Goal: Use online tool/utility

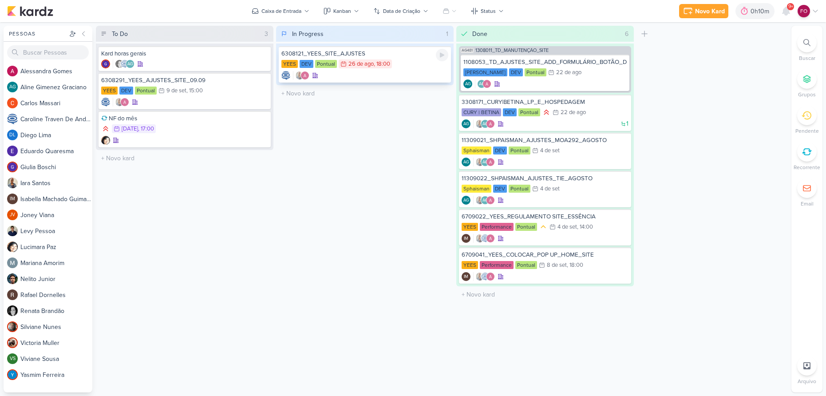
click at [400, 59] on div "6308121_YEES_SITE_AJUSTES [GEOGRAPHIC_DATA] DEV Pontual 26/8 [DATE] 18:00" at bounding box center [365, 64] width 172 height 36
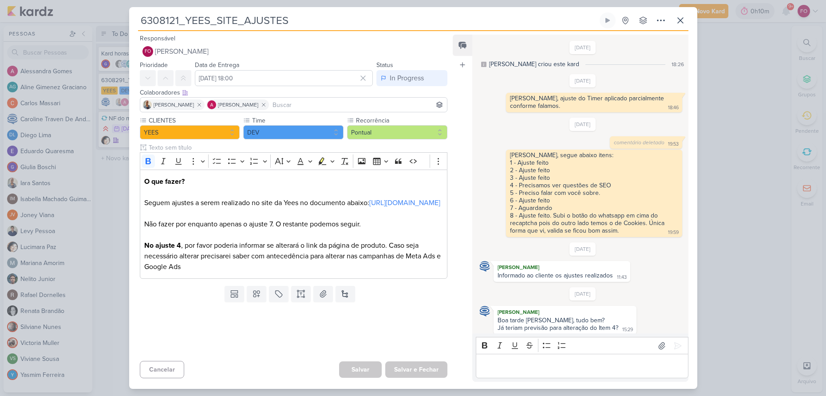
scroll to position [639, 0]
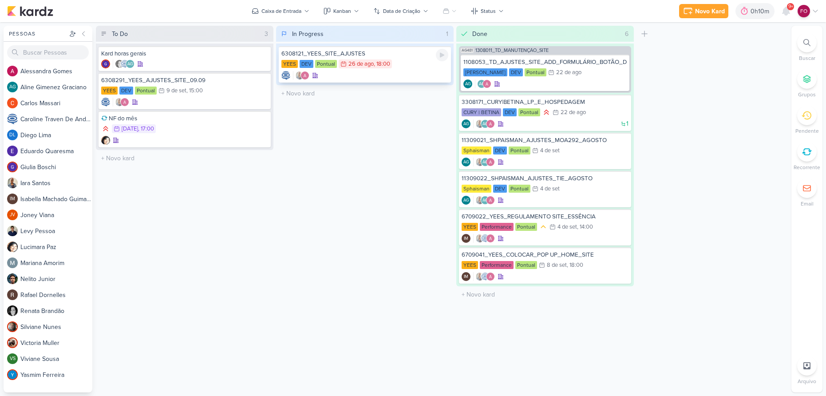
click at [425, 57] on div "6308121_YEES_SITE_AJUSTES" at bounding box center [365, 54] width 167 height 8
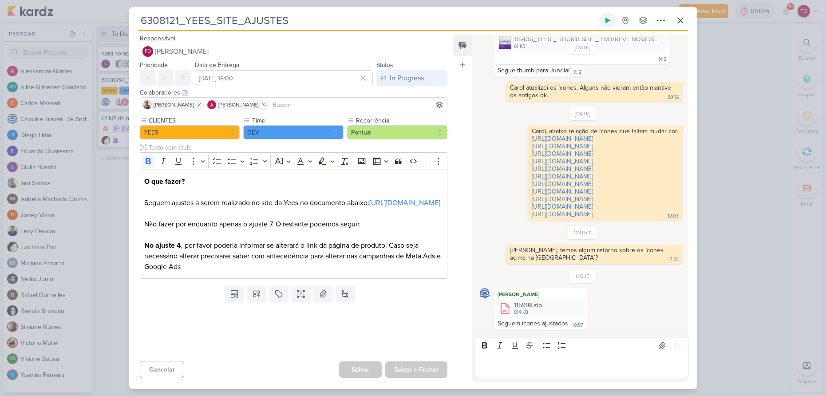
click at [609, 23] on icon at bounding box center [607, 20] width 7 height 7
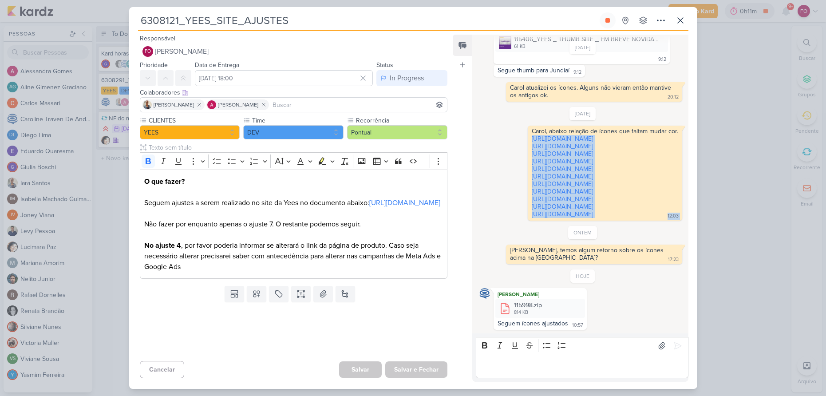
drag, startPoint x: 508, startPoint y: 54, endPoint x: 638, endPoint y: 221, distance: 211.4
click at [638, 221] on div "[DATE] [PERSON_NAME] criou este kard 18:26 [DATE] 18:46 18:46" at bounding box center [579, 185] width 215 height 298
copy div "[URL][DOMAIN_NAME] [URL][DOMAIN_NAME] [URL][DOMAIN_NAME] [URL][DOMAIN_NAME] [UR…"
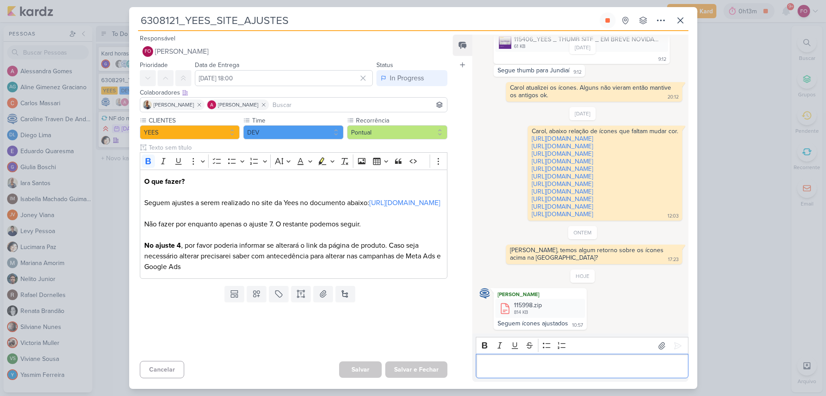
click at [509, 364] on p "Editor editing area: main" at bounding box center [582, 366] width 203 height 11
click at [675, 347] on icon at bounding box center [678, 345] width 7 height 7
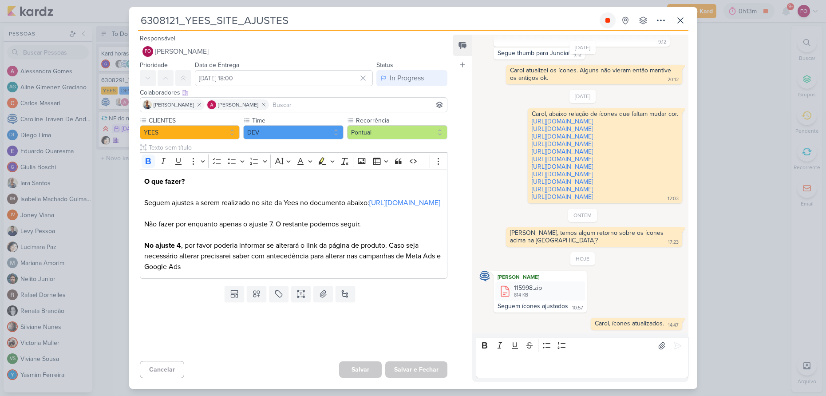
click at [610, 22] on icon at bounding box center [607, 20] width 7 height 7
click at [682, 24] on icon at bounding box center [680, 20] width 11 height 11
